Goal: Task Accomplishment & Management: Use online tool/utility

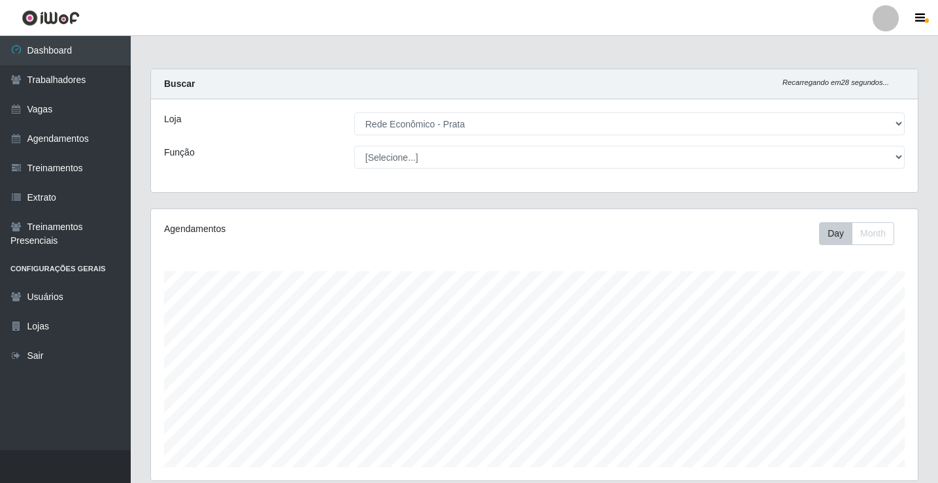
select select "192"
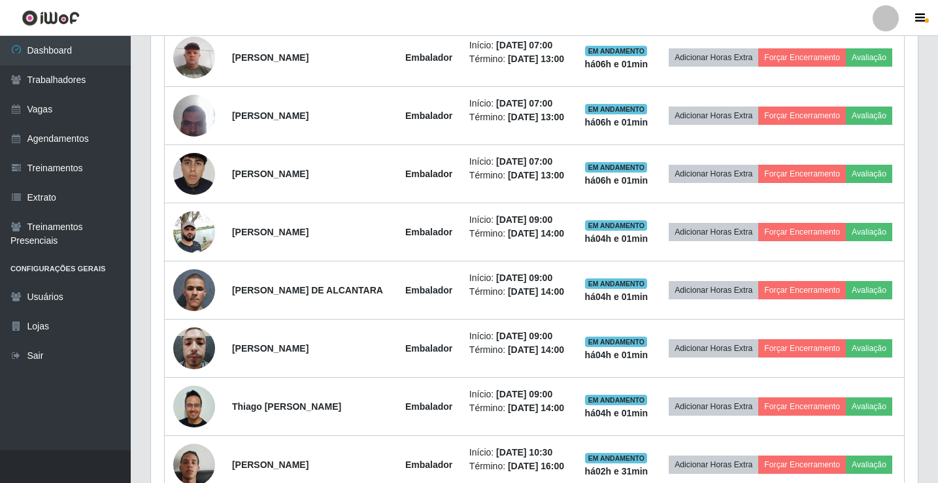
scroll to position [271, 766]
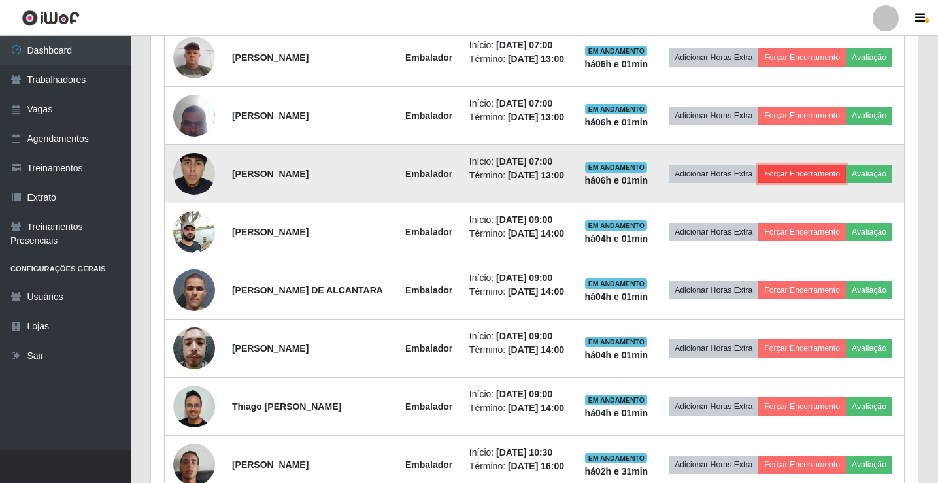
click at [846, 183] on button "Forçar Encerramento" at bounding box center [802, 174] width 88 height 18
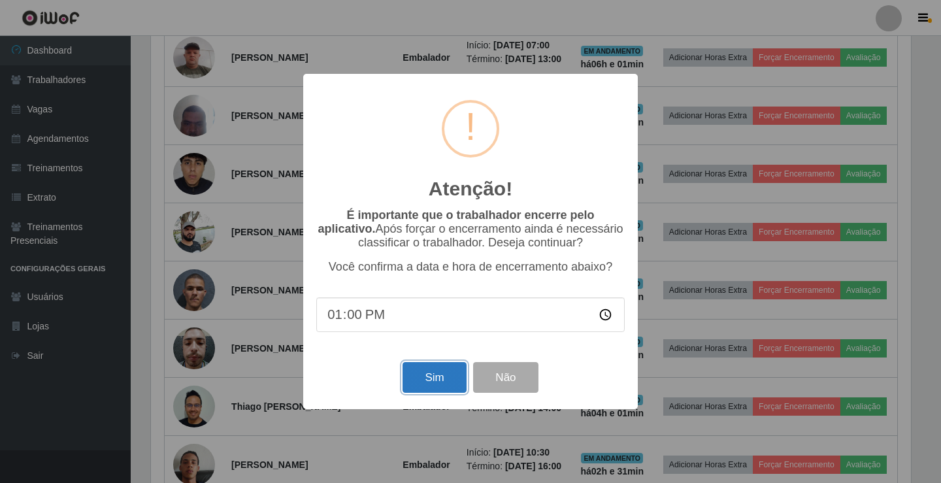
click at [457, 384] on button "Sim" at bounding box center [434, 377] width 63 height 31
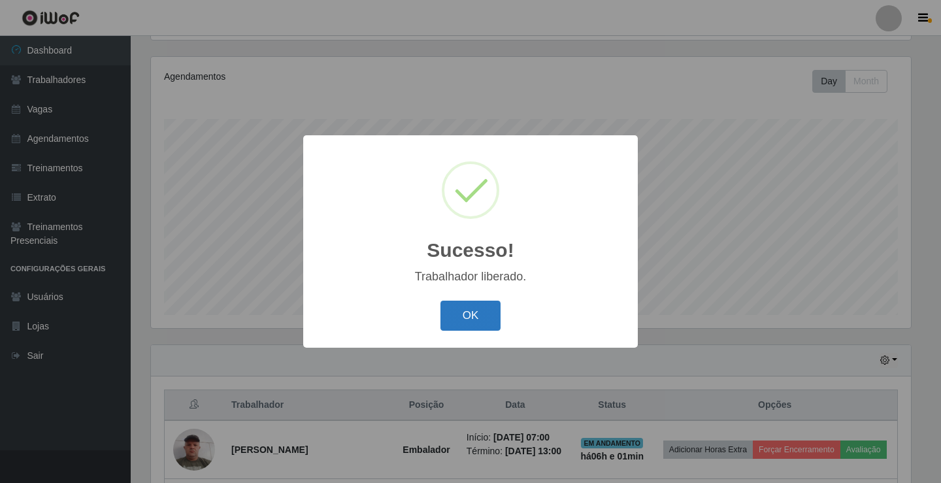
click at [484, 321] on button "OK" at bounding box center [470, 316] width 61 height 31
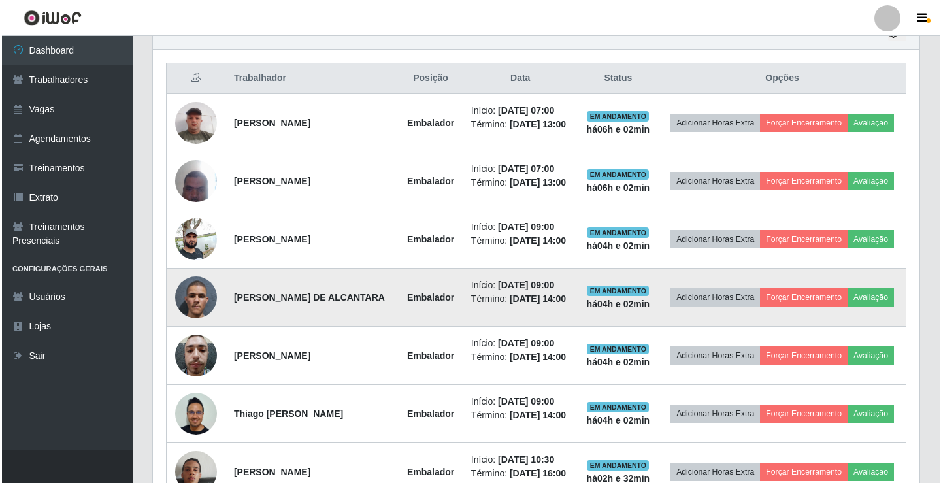
scroll to position [936, 0]
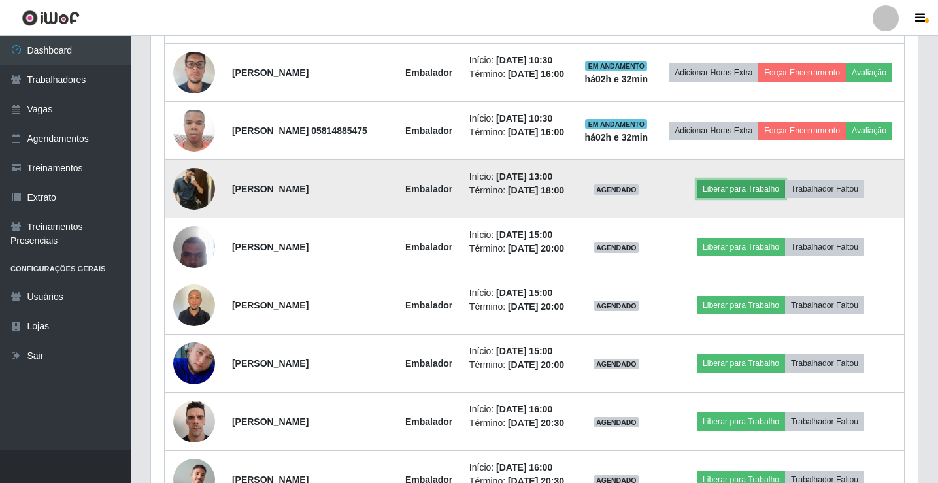
click at [759, 198] on button "Liberar para Trabalho" at bounding box center [741, 189] width 88 height 18
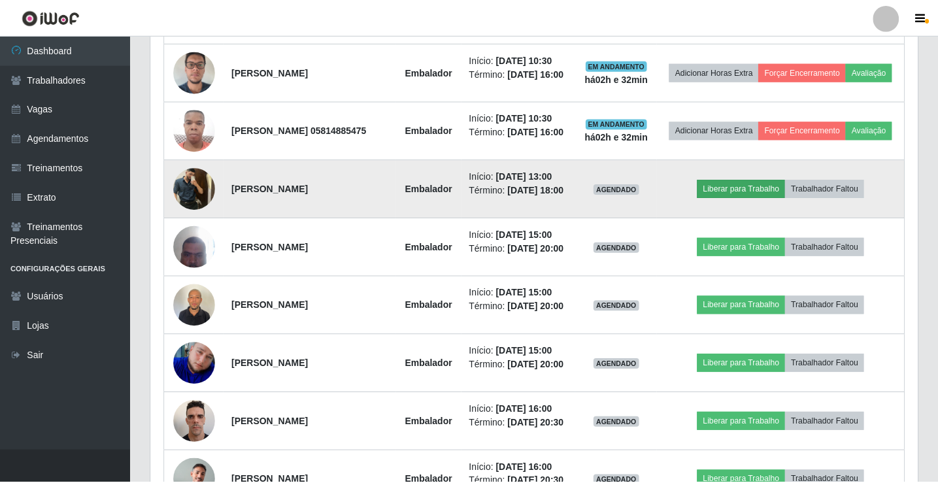
scroll to position [271, 760]
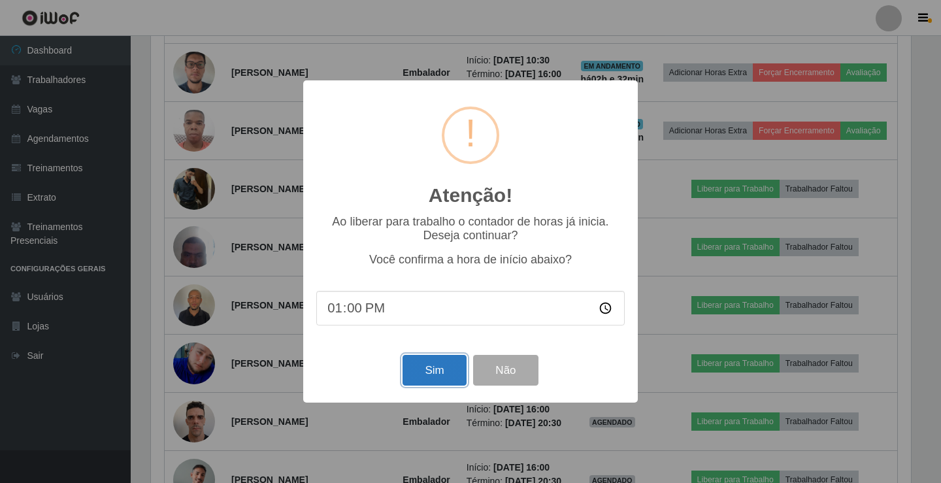
click at [425, 363] on button "Sim" at bounding box center [434, 370] width 63 height 31
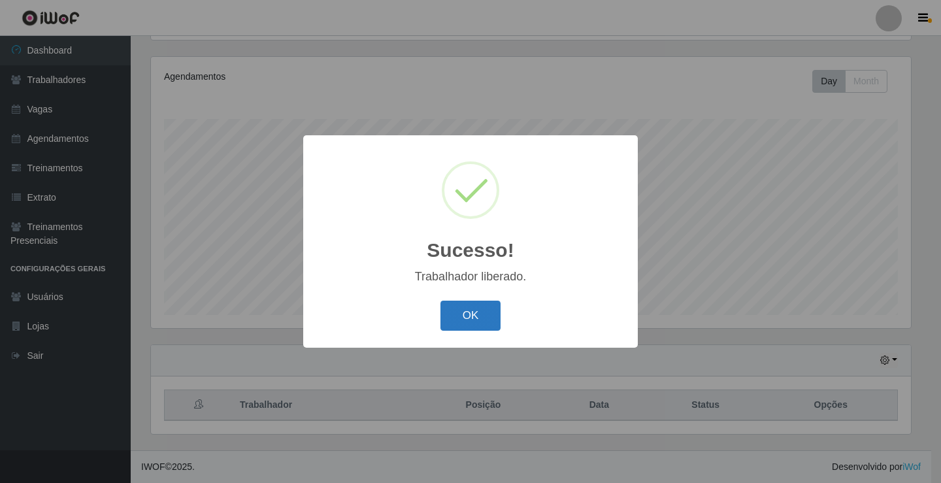
click at [489, 319] on button "OK" at bounding box center [470, 316] width 61 height 31
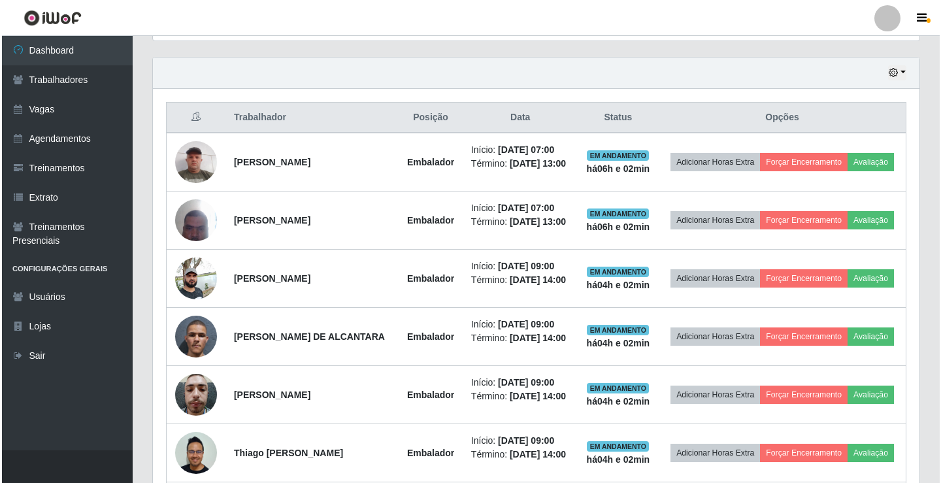
scroll to position [457, 0]
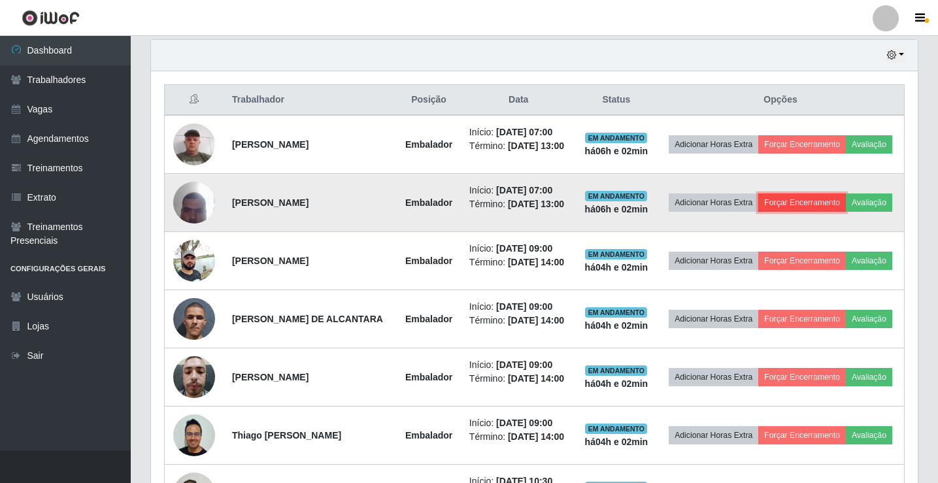
click at [846, 208] on button "Forçar Encerramento" at bounding box center [802, 202] width 88 height 18
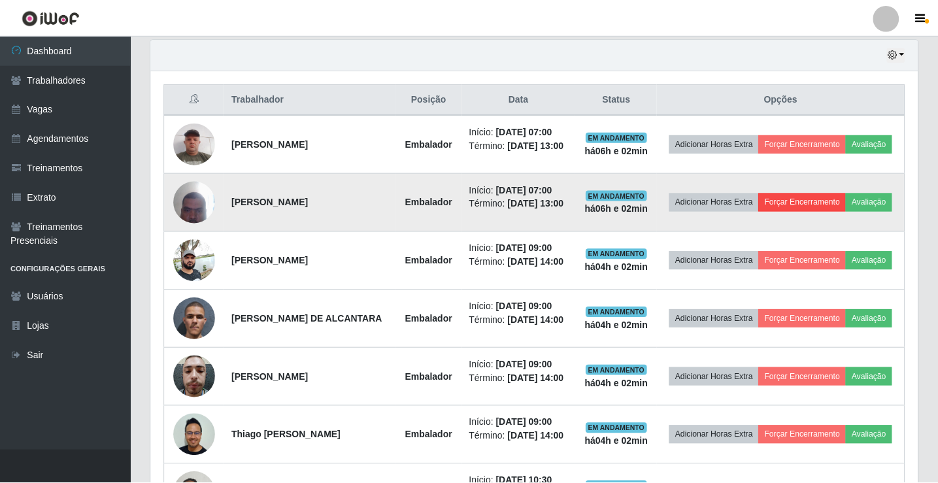
scroll to position [271, 760]
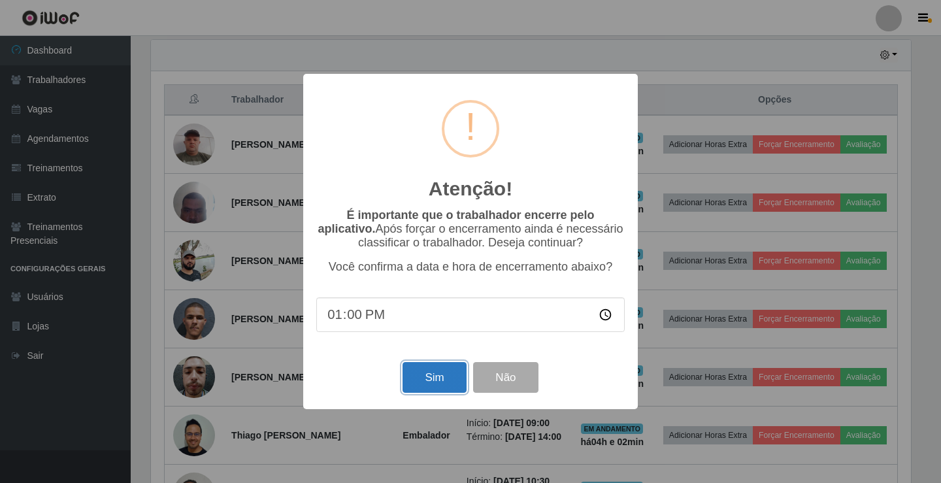
click at [444, 385] on button "Sim" at bounding box center [434, 377] width 63 height 31
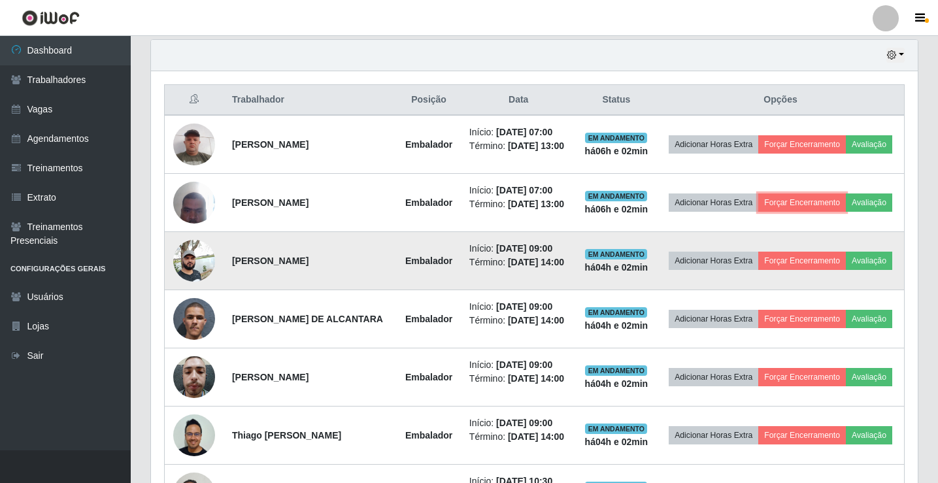
scroll to position [0, 0]
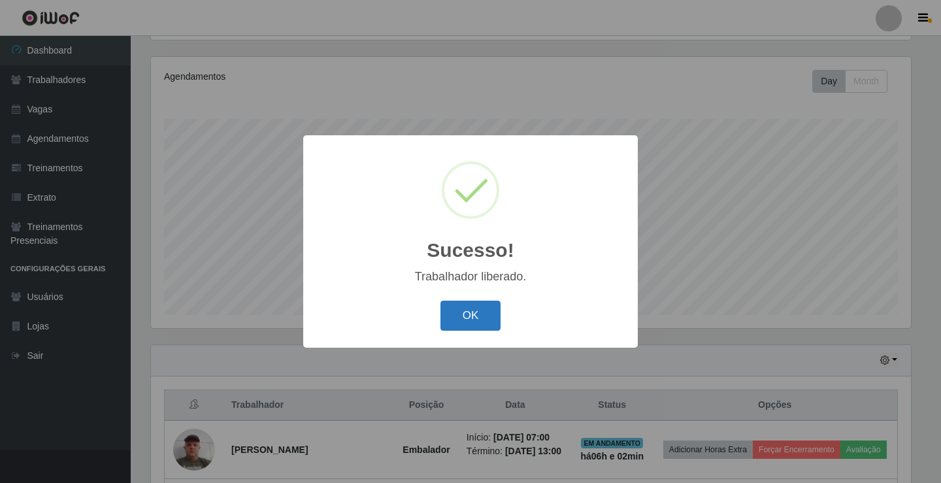
click at [445, 313] on button "OK" at bounding box center [470, 316] width 61 height 31
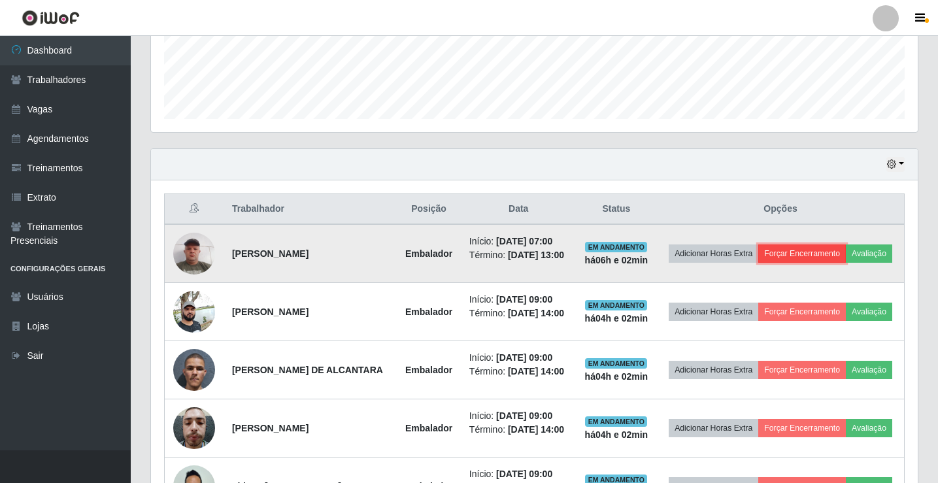
click at [846, 244] on button "Forçar Encerramento" at bounding box center [802, 253] width 88 height 18
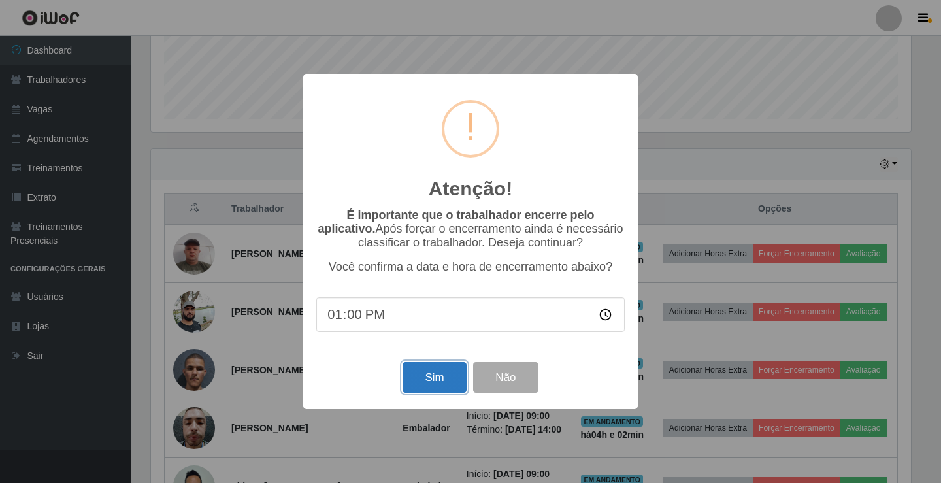
click at [442, 384] on button "Sim" at bounding box center [434, 377] width 63 height 31
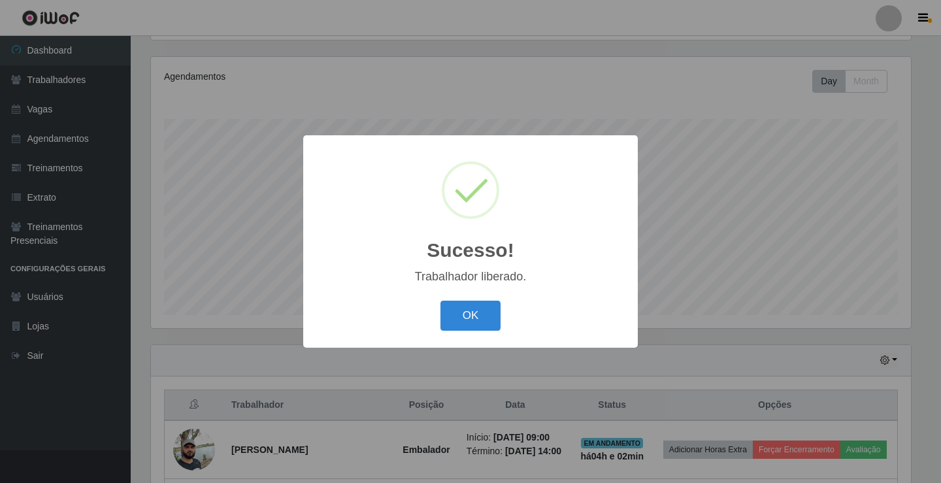
click at [481, 334] on div "OK Cancel" at bounding box center [470, 315] width 308 height 37
click at [491, 312] on button "OK" at bounding box center [470, 316] width 61 height 31
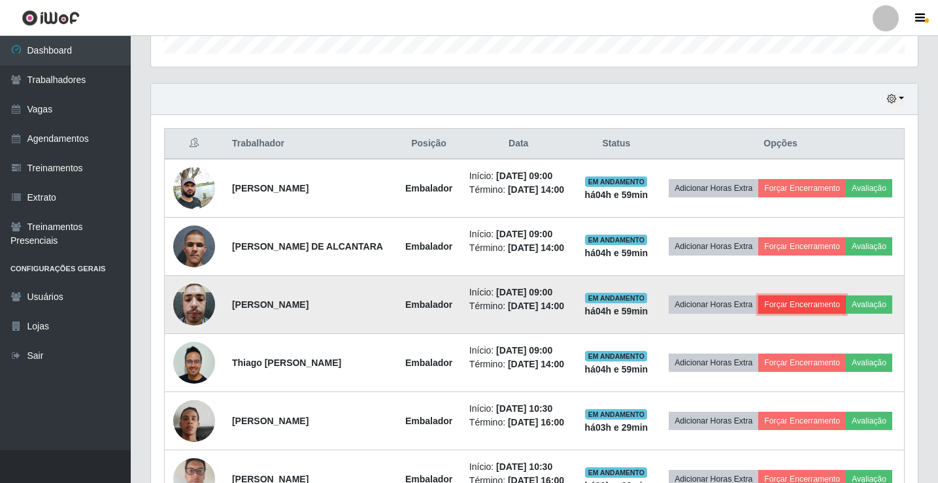
click at [819, 314] on button "Forçar Encerramento" at bounding box center [802, 304] width 88 height 18
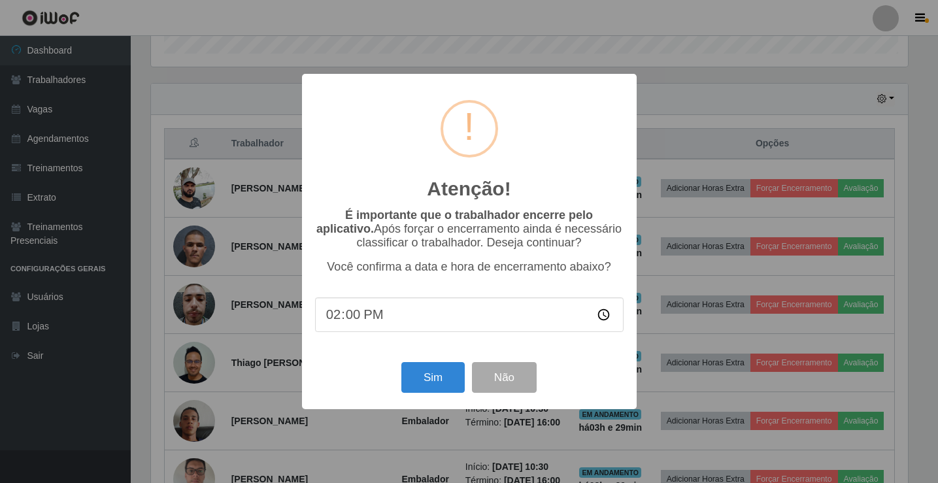
scroll to position [271, 760]
click at [442, 378] on button "Sim" at bounding box center [434, 377] width 63 height 31
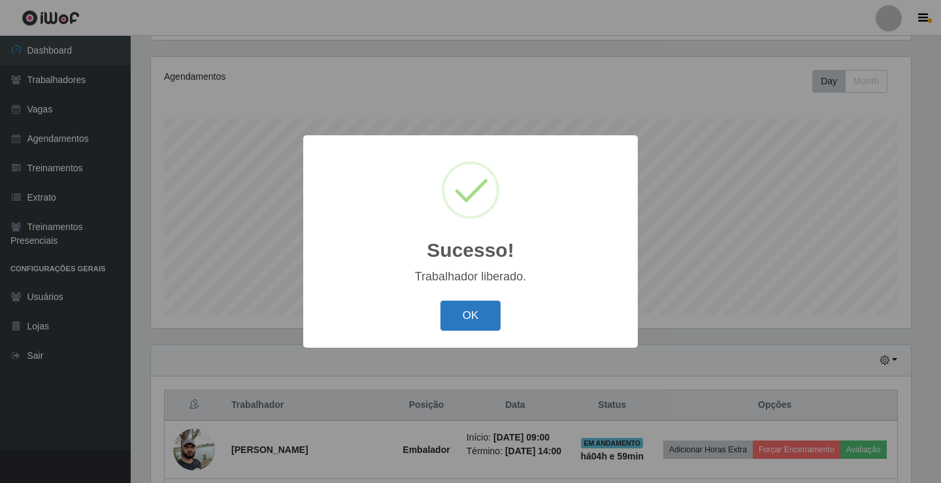
click at [457, 319] on button "OK" at bounding box center [470, 316] width 61 height 31
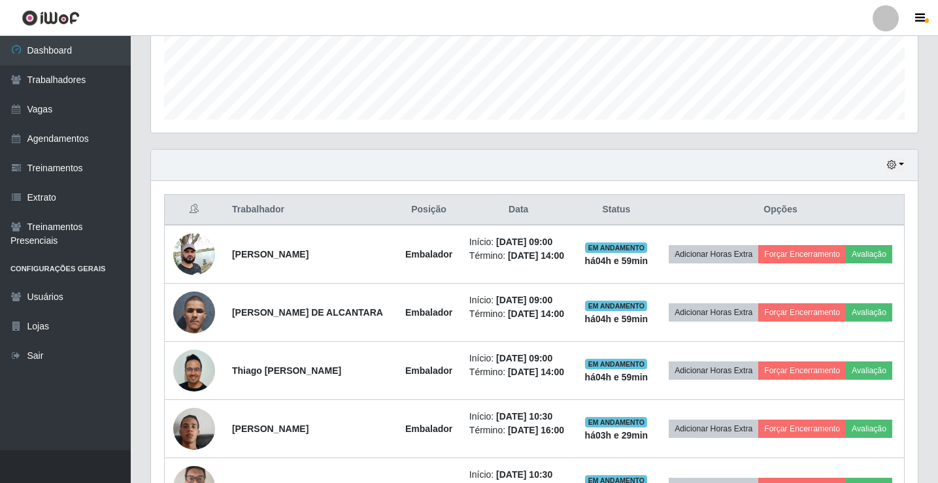
scroll to position [348, 0]
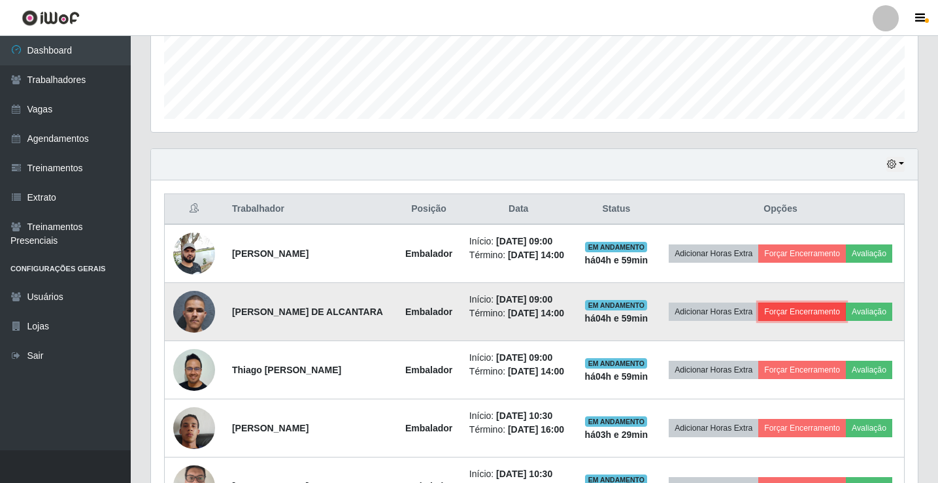
click at [823, 318] on button "Forçar Encerramento" at bounding box center [802, 312] width 88 height 18
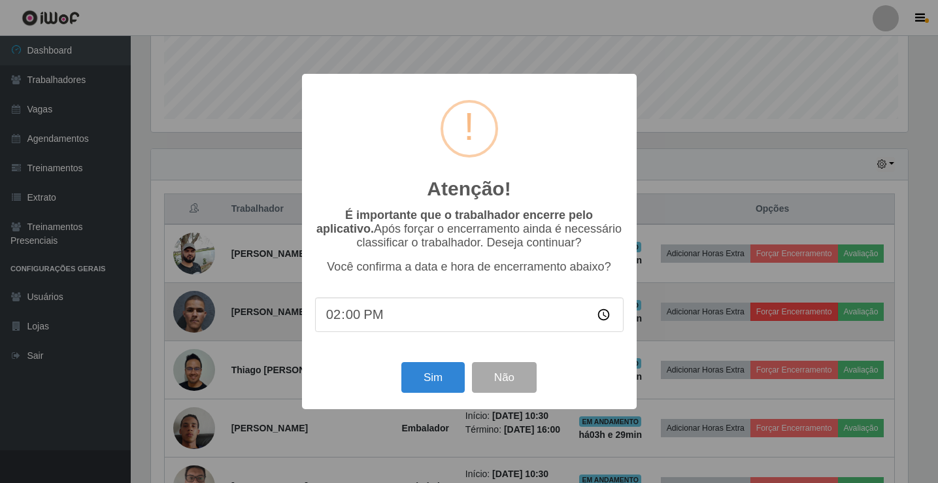
scroll to position [271, 760]
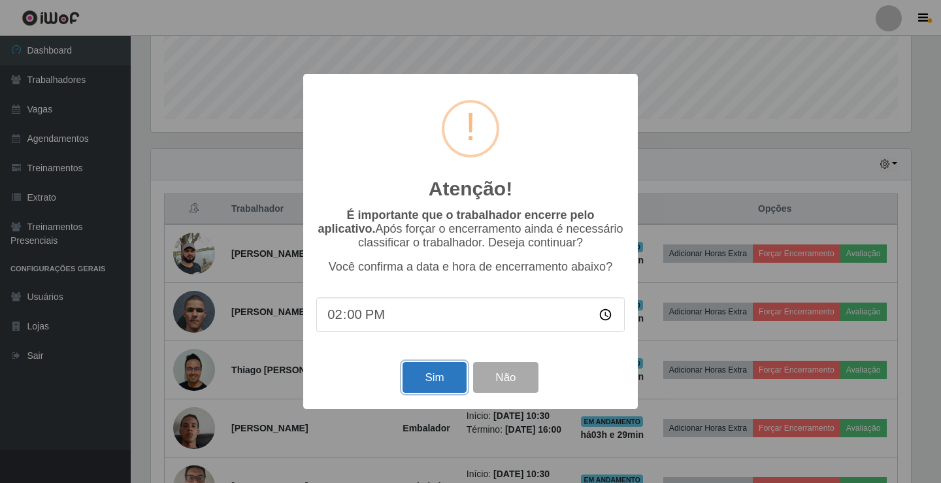
click at [447, 385] on button "Sim" at bounding box center [434, 377] width 63 height 31
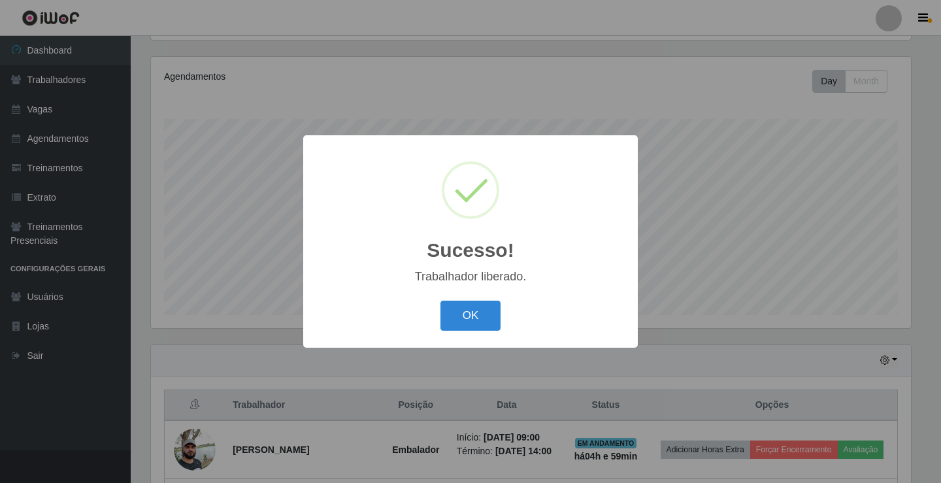
click at [440, 301] on button "OK" at bounding box center [470, 316] width 61 height 31
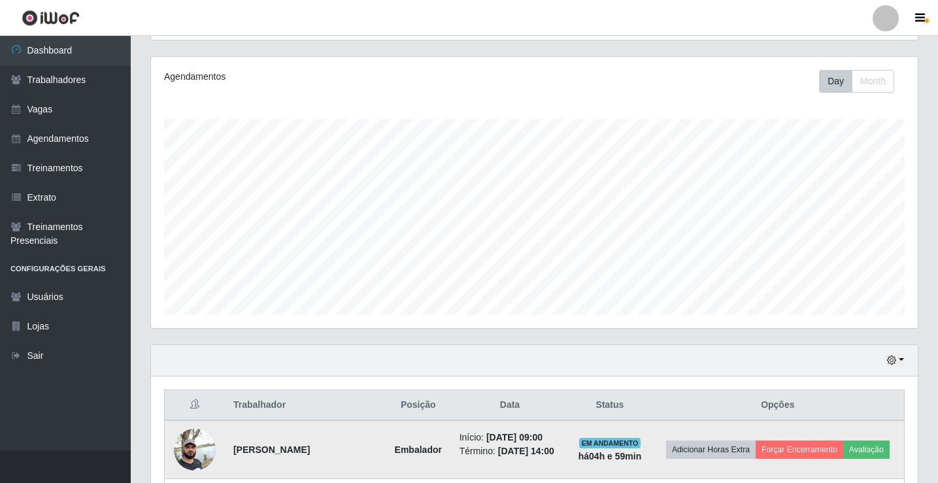
scroll to position [414, 0]
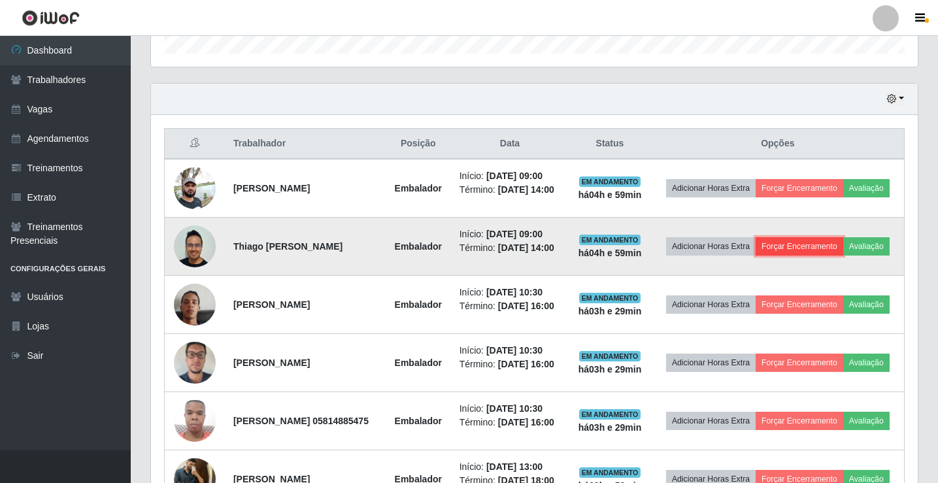
click at [823, 250] on button "Forçar Encerramento" at bounding box center [799, 246] width 88 height 18
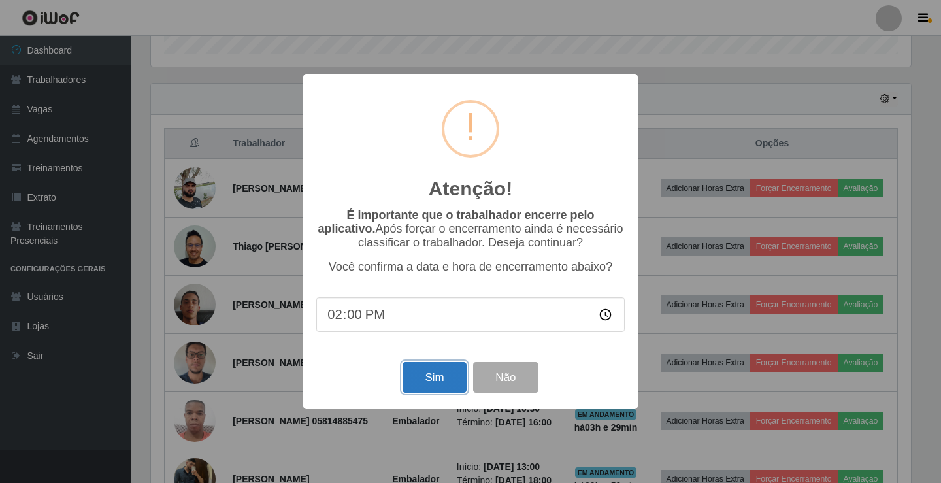
click at [444, 374] on button "Sim" at bounding box center [434, 377] width 63 height 31
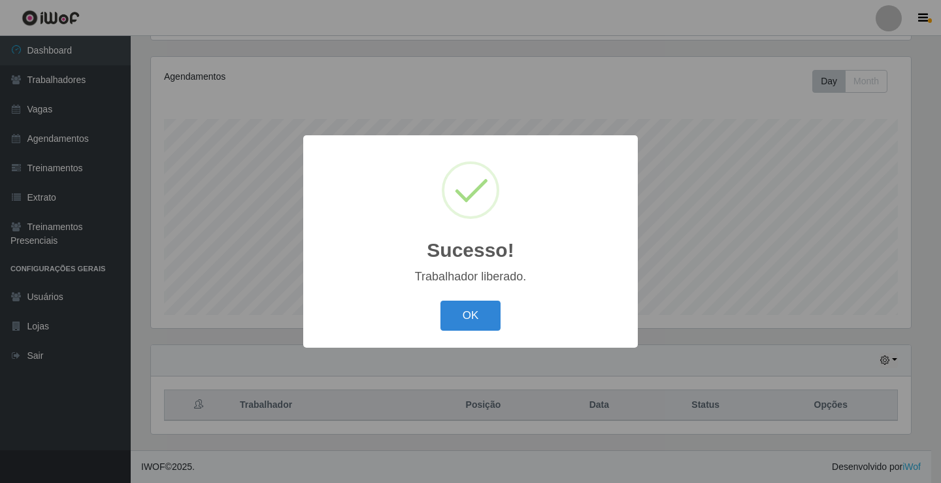
click at [440, 301] on button "OK" at bounding box center [470, 316] width 61 height 31
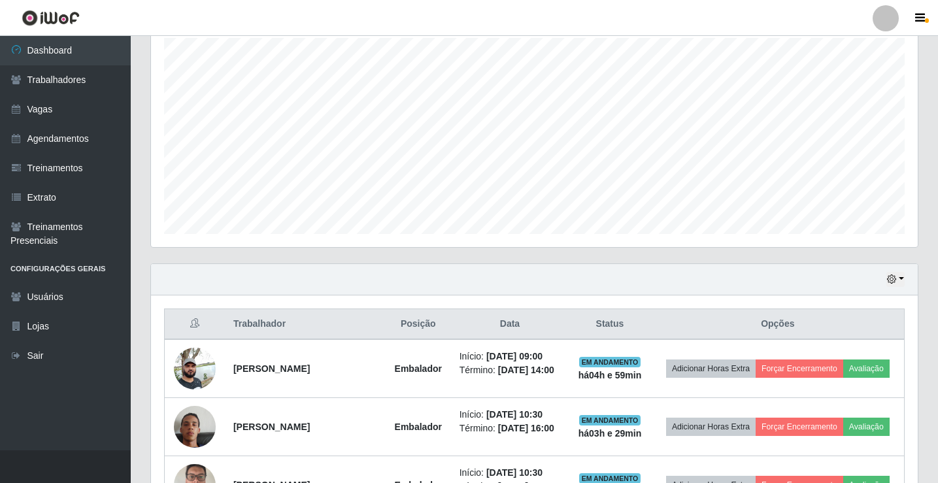
scroll to position [348, 0]
